Goal: Check status: Check status

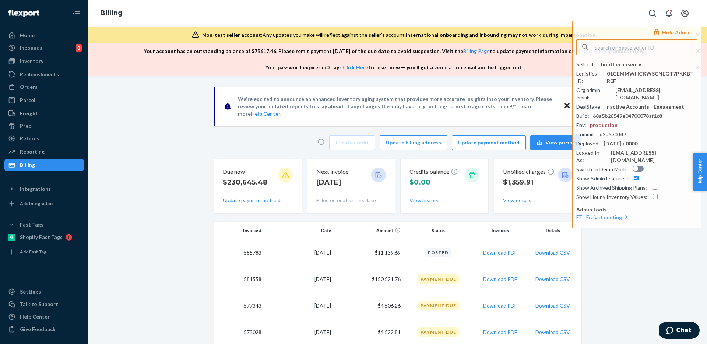
scroll to position [89, 0]
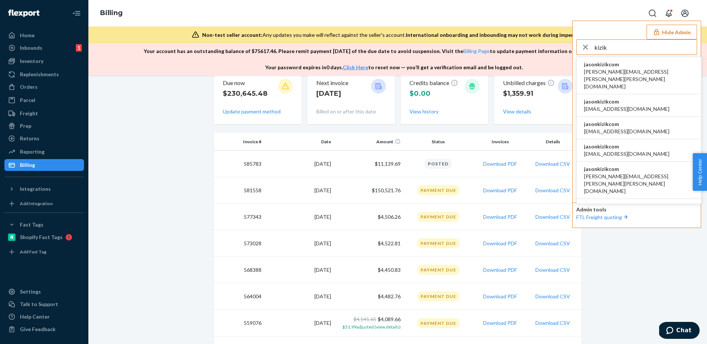
type input "kizik"
click at [635, 65] on span "jasonkizikcom" at bounding box center [639, 64] width 110 height 7
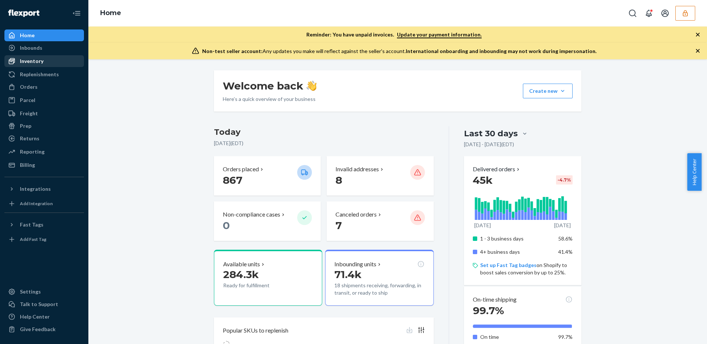
click at [51, 59] on div "Inventory" at bounding box center [44, 61] width 78 height 10
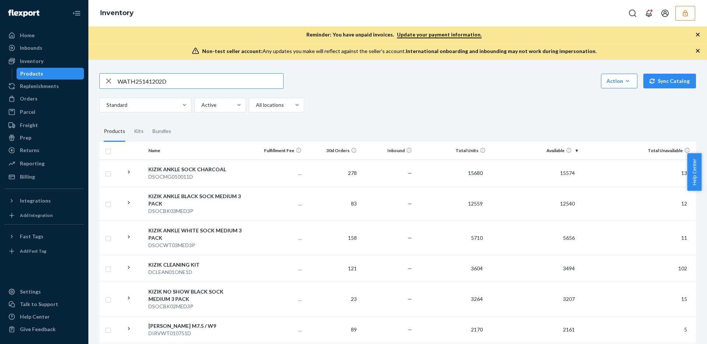
type input "WATH25141202D"
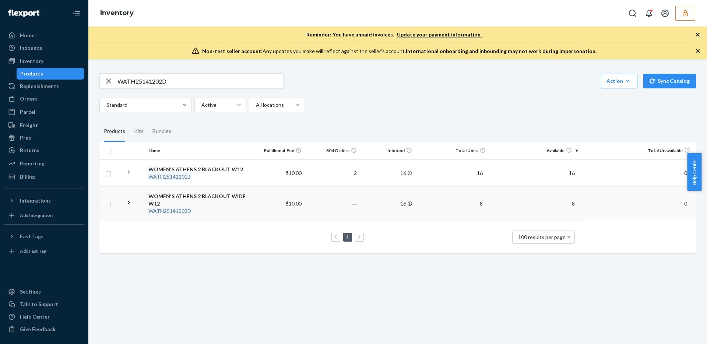
click at [326, 202] on td "―" at bounding box center [331, 203] width 55 height 34
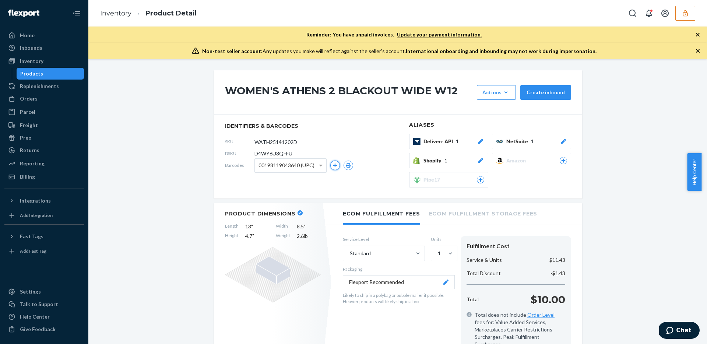
click at [334, 166] on icon "button" at bounding box center [335, 165] width 4 height 4
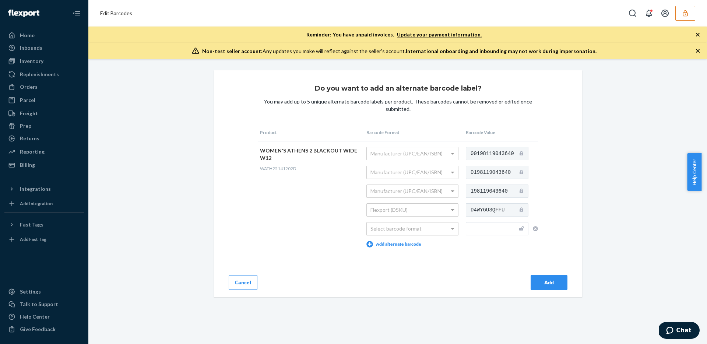
click at [429, 228] on div "Select barcode format" at bounding box center [412, 228] width 91 height 13
click at [488, 225] on input "text" at bounding box center [497, 228] width 63 height 13
paste input "198119043640"
type input "198119043640"
click at [300, 209] on td "WOMEN'S ATHENS 2 BLACKOUT WIDE W12 WATH25141202D" at bounding box center [311, 197] width 106 height 112
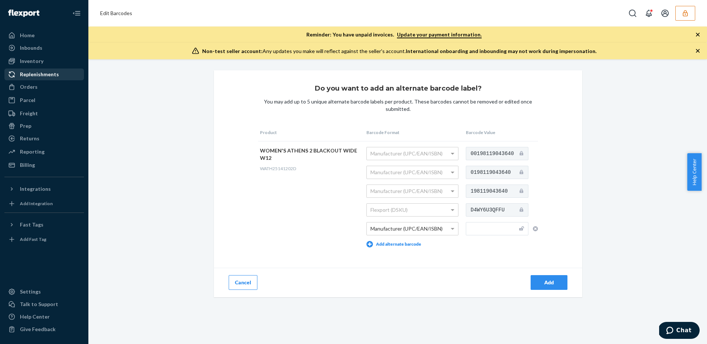
click at [42, 80] on link "Replenishments" at bounding box center [44, 74] width 80 height 12
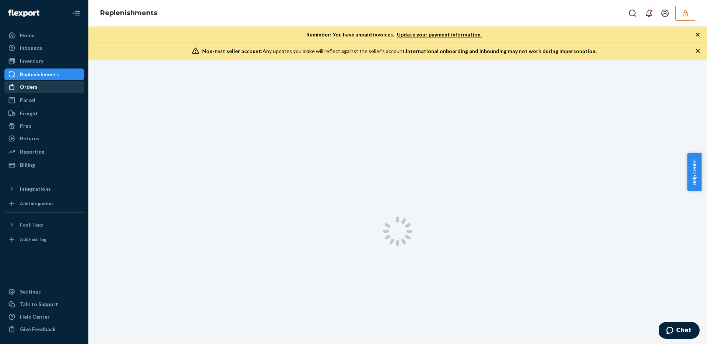
click at [40, 88] on div "Orders" at bounding box center [44, 87] width 78 height 10
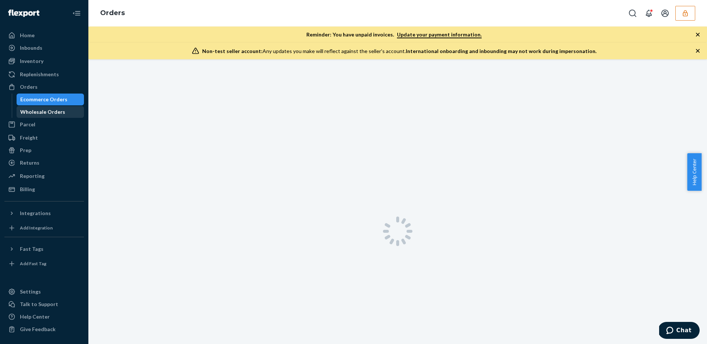
click at [43, 107] on div "Wholesale Orders" at bounding box center [50, 112] width 66 height 10
click at [42, 110] on div "Wholesale Orders" at bounding box center [42, 111] width 45 height 7
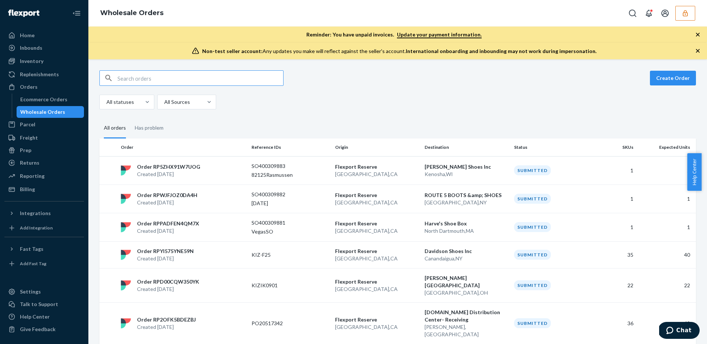
click at [165, 73] on input "text" at bounding box center [200, 78] width 166 height 15
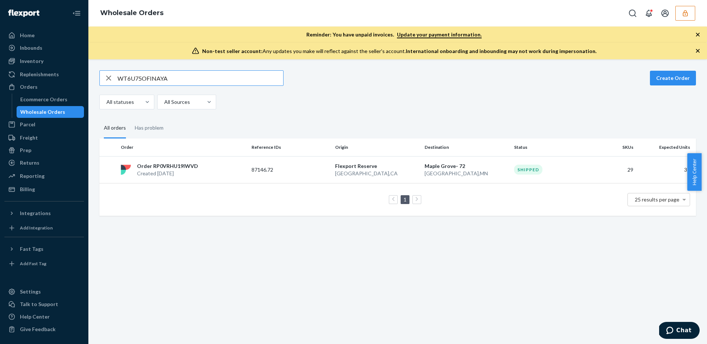
type input "WT6U75OFINAYA"
click at [398, 173] on p "[GEOGRAPHIC_DATA] , [GEOGRAPHIC_DATA]" at bounding box center [377, 173] width 84 height 7
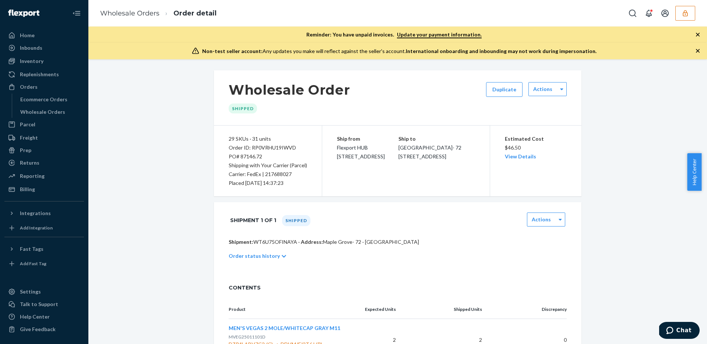
click at [682, 14] on icon "button" at bounding box center [684, 13] width 7 height 7
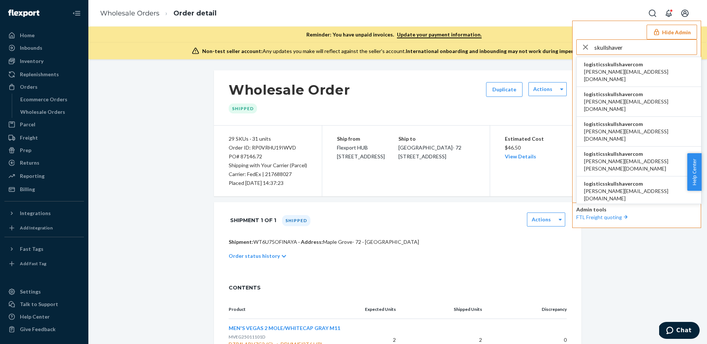
type input "skullshaver"
click at [641, 66] on li "logisticsskullshavercom [PERSON_NAME][EMAIL_ADDRESS][DOMAIN_NAME]" at bounding box center [638, 72] width 124 height 30
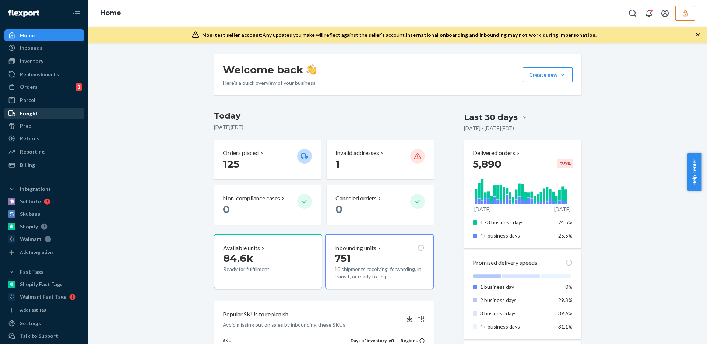
click at [33, 113] on div "Freight" at bounding box center [29, 113] width 18 height 7
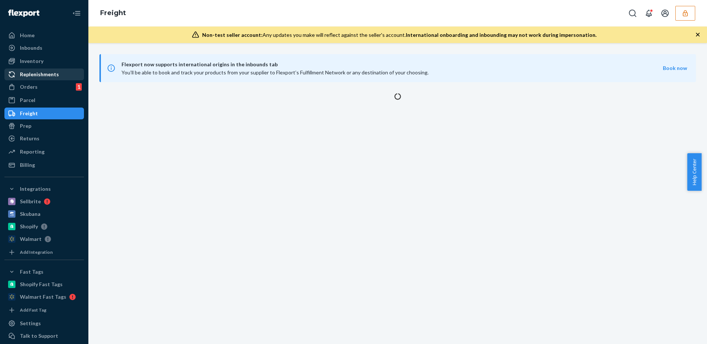
click at [40, 70] on div "Replenishments" at bounding box center [44, 74] width 78 height 10
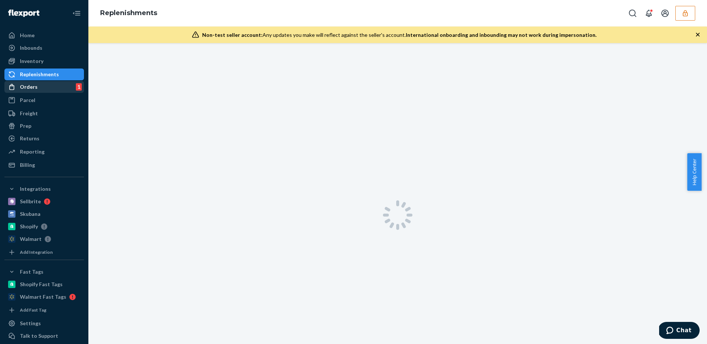
click at [35, 86] on div "Orders" at bounding box center [29, 86] width 18 height 7
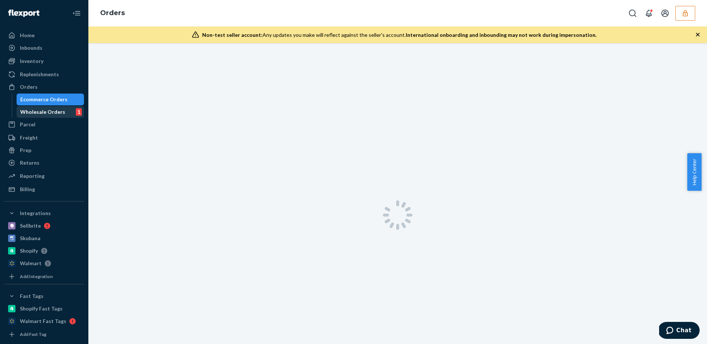
click at [35, 110] on div "Wholesale Orders" at bounding box center [42, 111] width 45 height 7
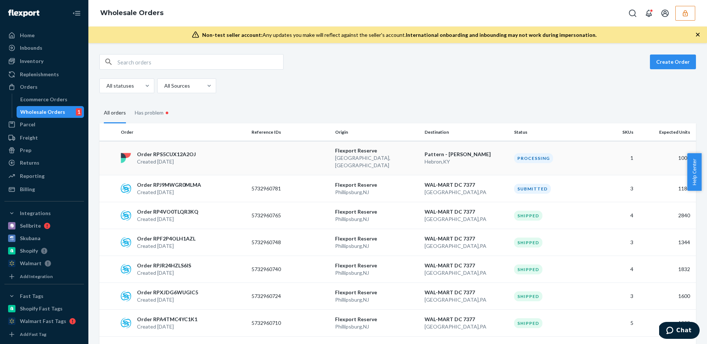
click at [409, 163] on td "Flexport Reserve Lewisville , TX" at bounding box center [376, 158] width 89 height 34
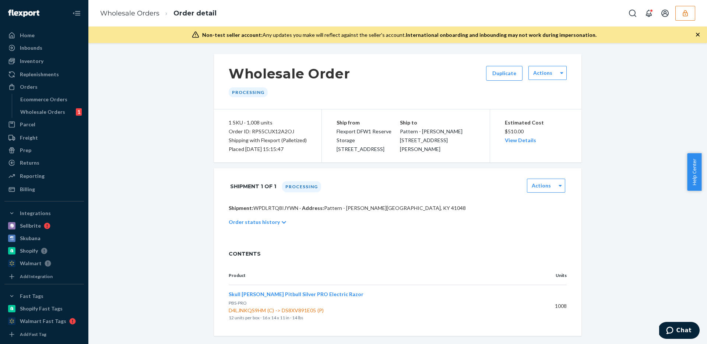
click at [282, 224] on icon at bounding box center [284, 222] width 4 height 5
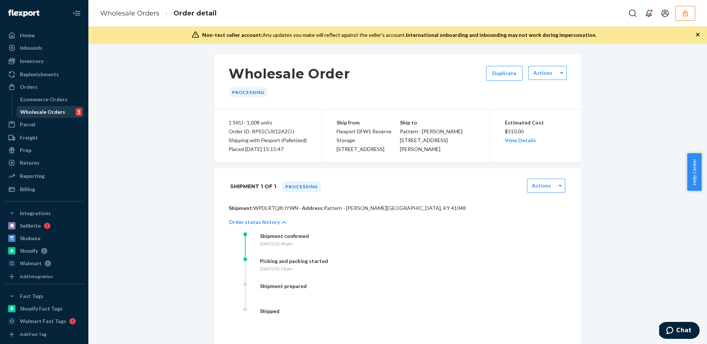
click at [41, 110] on div "Wholesale Orders" at bounding box center [42, 111] width 45 height 7
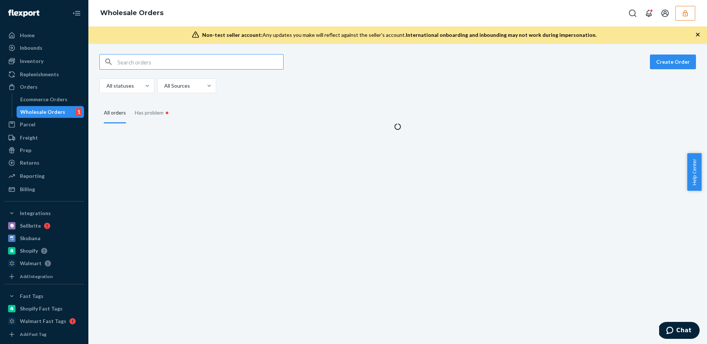
click at [173, 57] on input "text" at bounding box center [200, 61] width 166 height 15
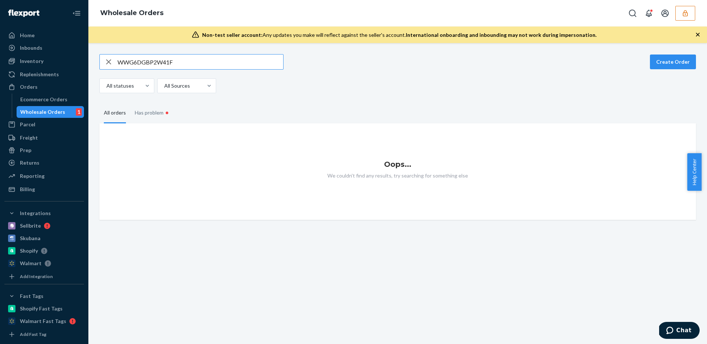
type input "WWG6DGBP2W41F"
click at [694, 14] on button "button" at bounding box center [685, 13] width 20 height 15
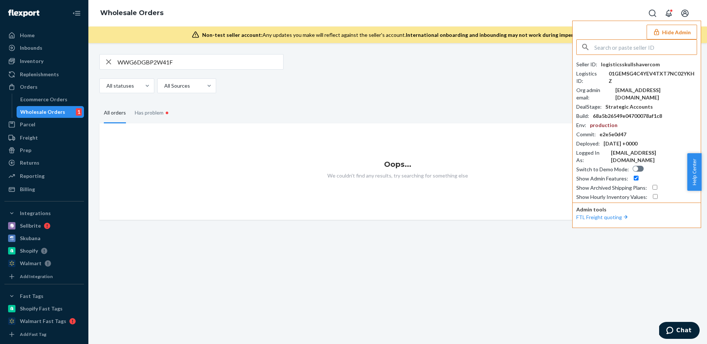
click at [599, 42] on input "text" at bounding box center [645, 47] width 102 height 15
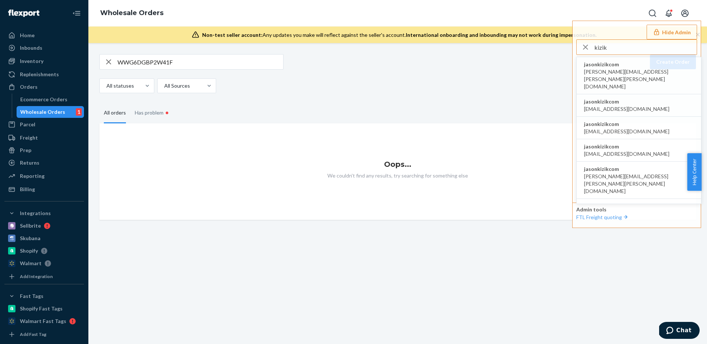
type input "kizik"
click at [628, 65] on span "jasonkizikcom" at bounding box center [639, 64] width 110 height 7
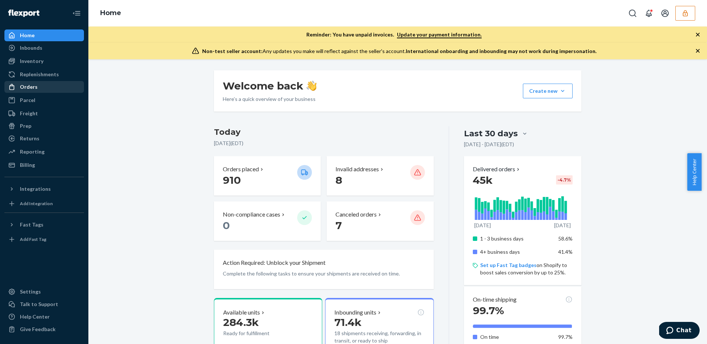
click at [51, 89] on div "Orders" at bounding box center [44, 87] width 78 height 10
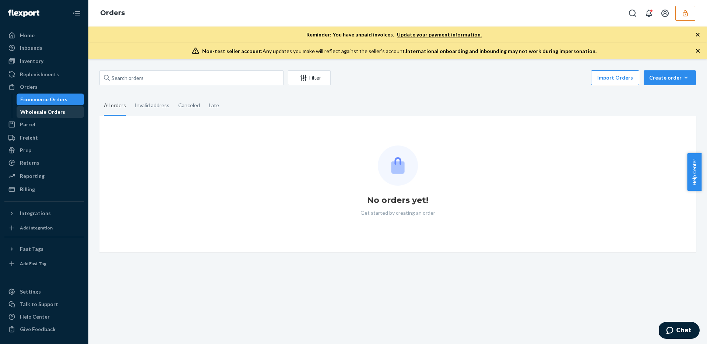
click at [52, 107] on div "Wholesale Orders" at bounding box center [50, 112] width 66 height 10
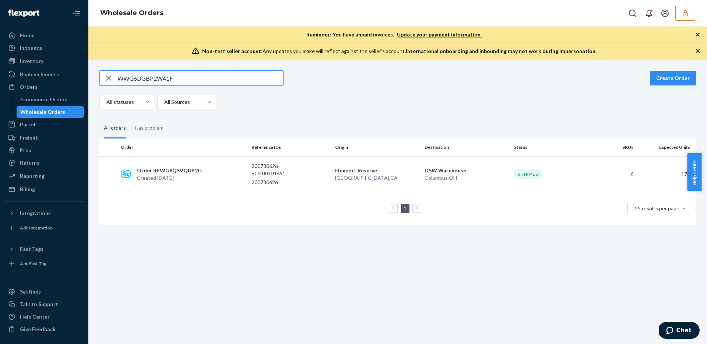
paste input "TDZG8K1HI86H"
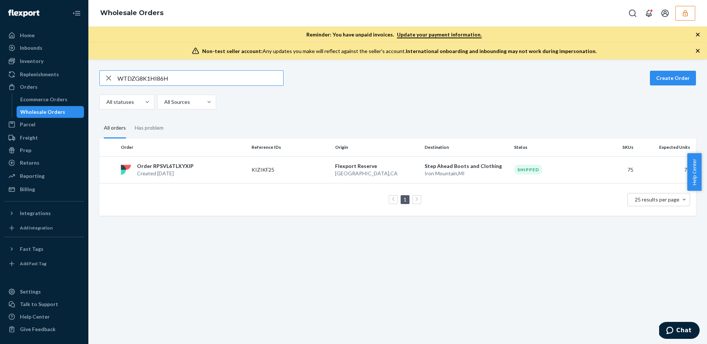
type input "WTDZG8K1HI86H"
click at [112, 76] on icon "button" at bounding box center [108, 78] width 9 height 15
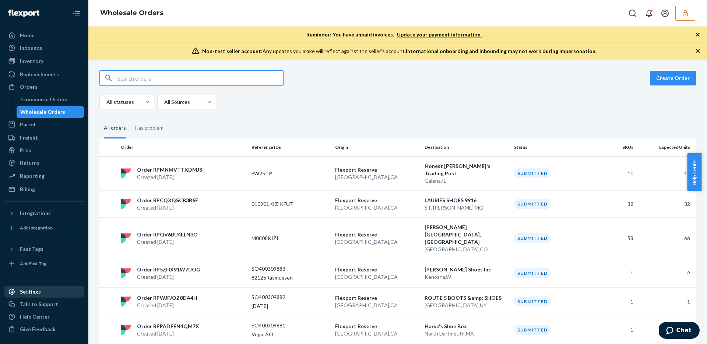
click at [33, 296] on div "Settings" at bounding box center [44, 291] width 78 height 10
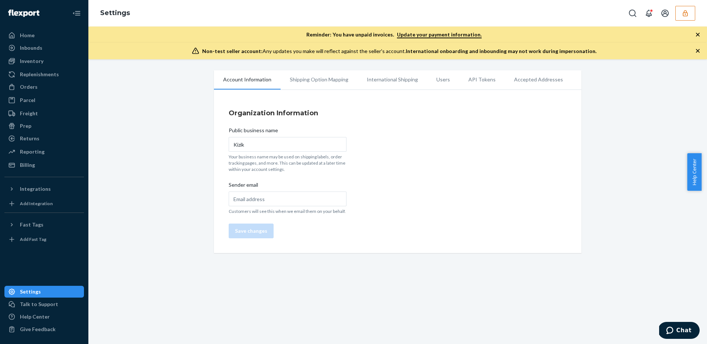
click at [431, 82] on li "Users" at bounding box center [443, 79] width 32 height 18
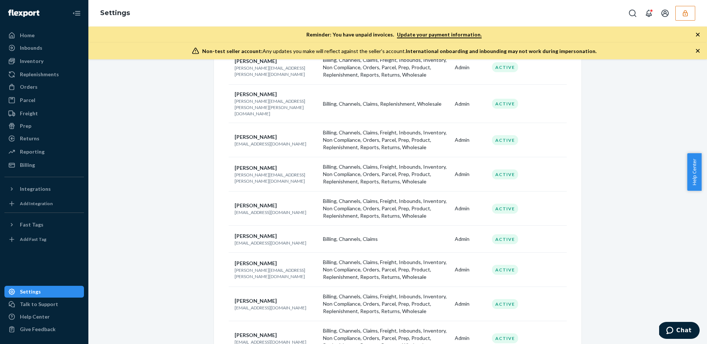
scroll to position [306, 0]
click at [37, 87] on div "Orders" at bounding box center [44, 87] width 78 height 10
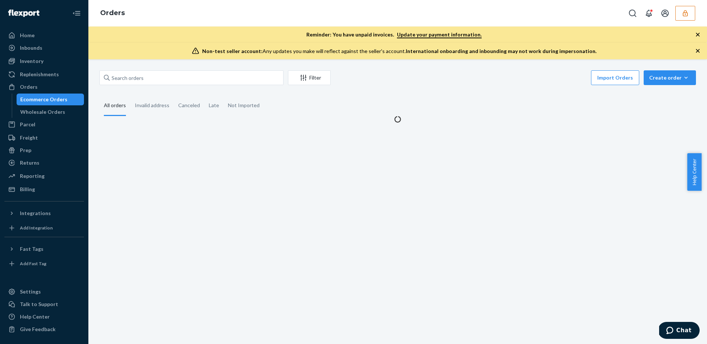
click at [36, 102] on div "Ecommerce Orders" at bounding box center [43, 99] width 47 height 7
click at [36, 119] on div "Parcel" at bounding box center [44, 124] width 78 height 10
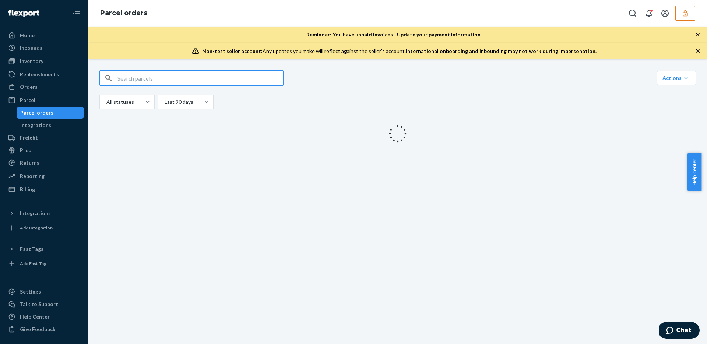
click at [36, 110] on div "Parcel orders" at bounding box center [36, 112] width 33 height 7
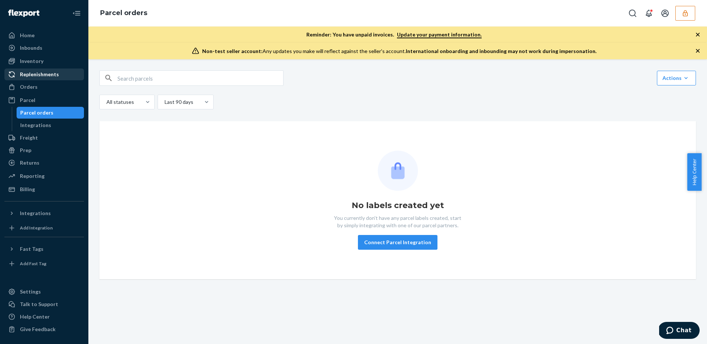
click at [40, 79] on div "Replenishments" at bounding box center [44, 74] width 78 height 10
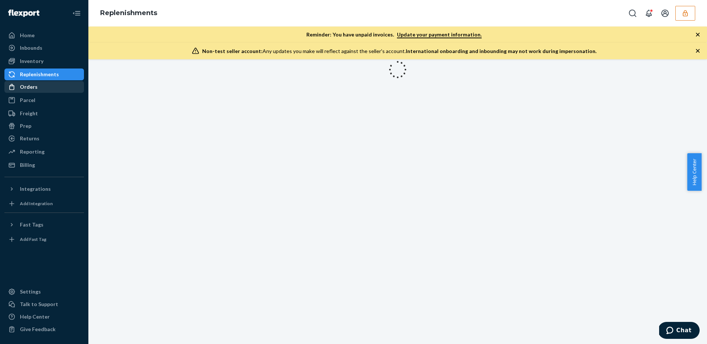
click at [37, 89] on div "Orders" at bounding box center [44, 87] width 78 height 10
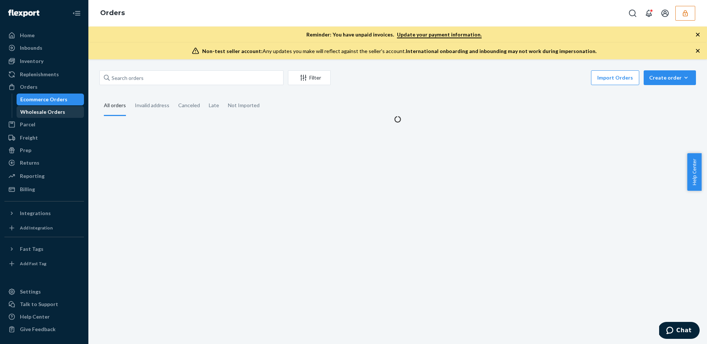
click at [39, 106] on link "Wholesale Orders" at bounding box center [51, 112] width 68 height 12
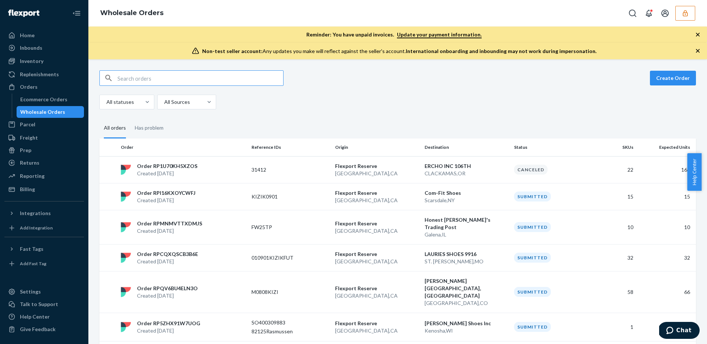
click at [132, 78] on input "text" at bounding box center [200, 78] width 166 height 15
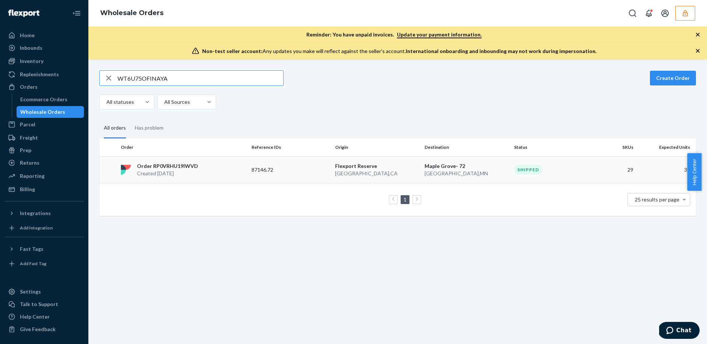
type input "WT6U75OFINAYA"
click at [398, 173] on p "[GEOGRAPHIC_DATA] , [GEOGRAPHIC_DATA]" at bounding box center [377, 173] width 84 height 7
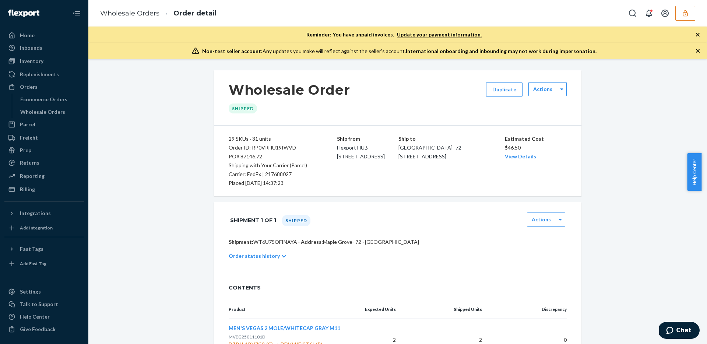
click at [231, 258] on p "Order status history" at bounding box center [254, 255] width 51 height 7
